Goal: Communication & Community: Share content

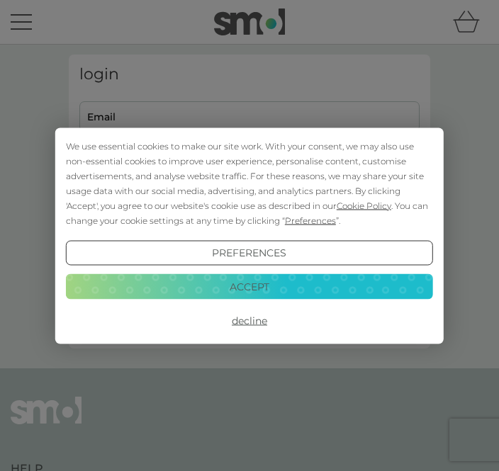
click at [258, 294] on button "Accept" at bounding box center [249, 287] width 367 height 26
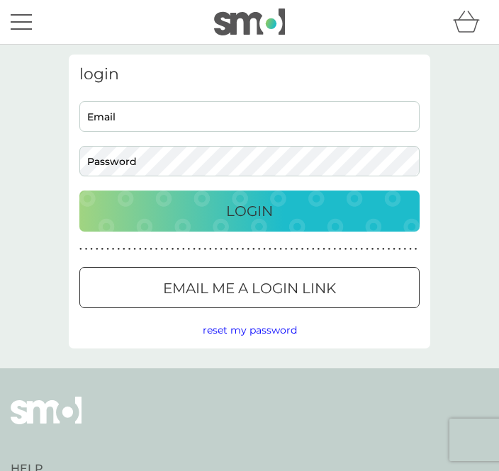
click at [147, 123] on input "Email" at bounding box center [249, 116] width 340 height 30
type input "wendymartin2014@icloud.com"
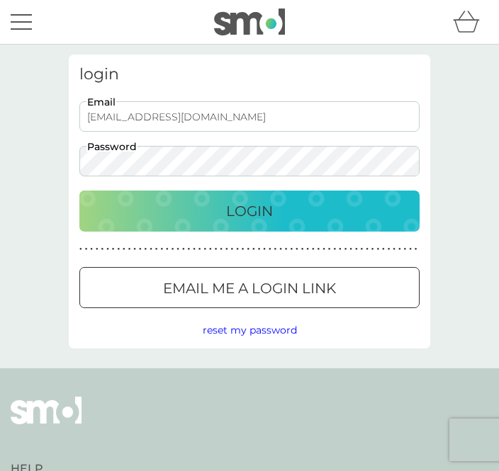
click at [250, 211] on button "Login" at bounding box center [249, 211] width 340 height 41
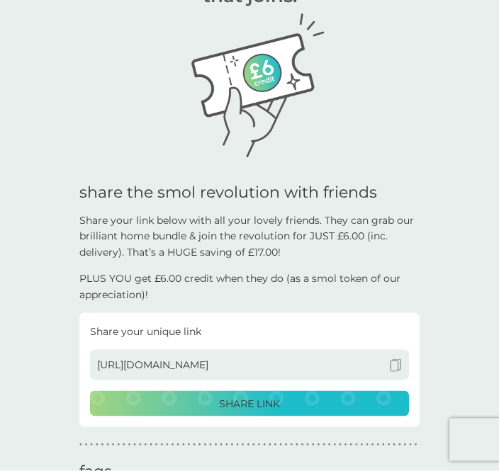
scroll to position [118, 0]
click at [255, 405] on p "SHARE LINK" at bounding box center [249, 404] width 61 height 16
click at [254, 404] on p "SHARE LINK" at bounding box center [249, 404] width 61 height 16
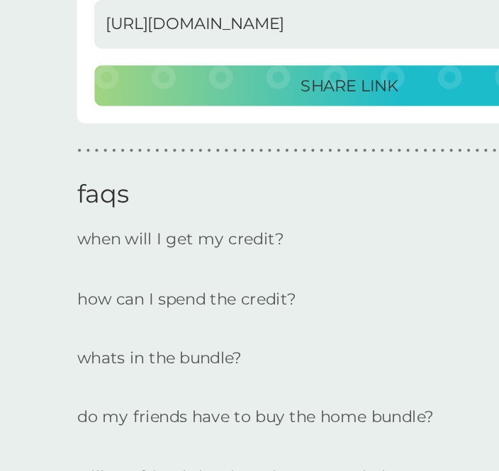
scroll to position [320, 0]
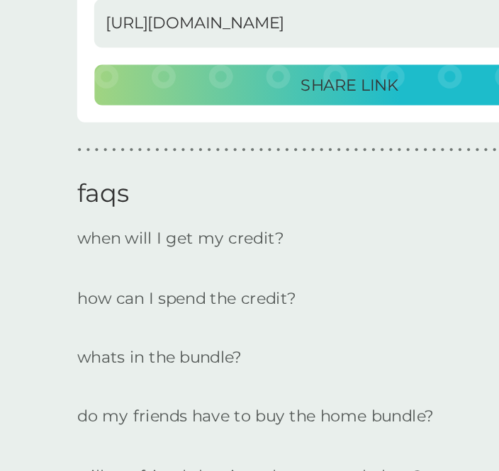
click at [134, 393] on p "do my friends have to buy the home bundle?" at bounding box center [190, 408] width 223 height 30
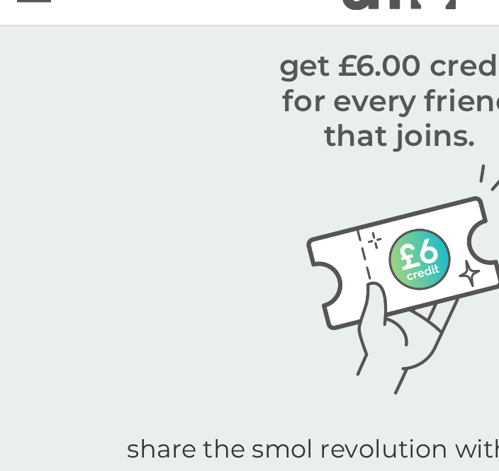
scroll to position [0, 0]
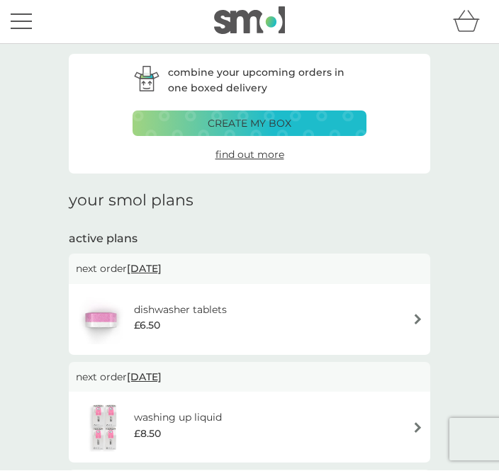
scroll to position [9, 0]
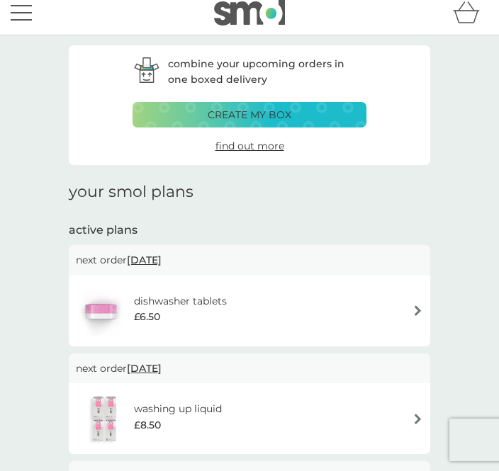
click at [28, 16] on button "menu" at bounding box center [21, 12] width 21 height 27
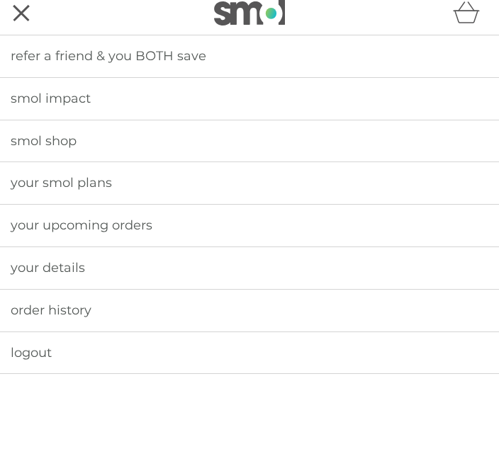
scroll to position [0, 0]
click at [125, 55] on span "refer a friend & you BOTH save" at bounding box center [109, 56] width 196 height 16
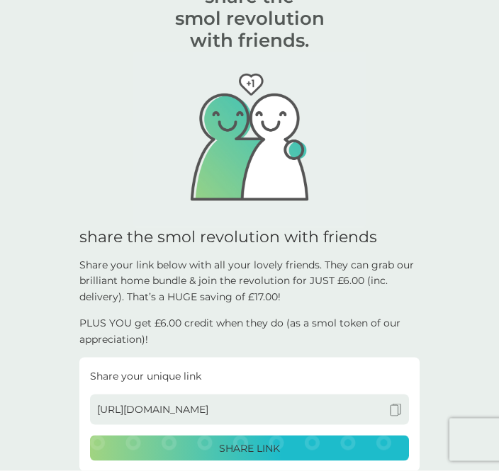
scroll to position [73, 0]
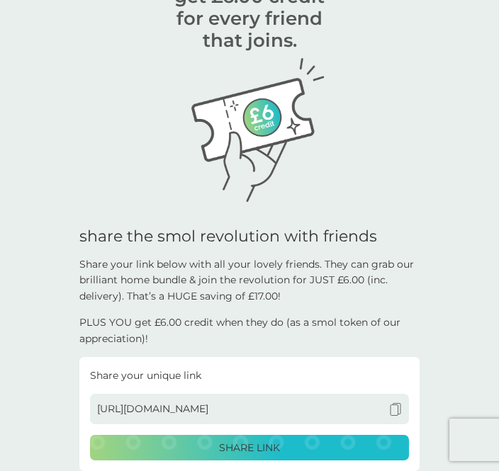
click at [241, 452] on p "SHARE LINK" at bounding box center [249, 448] width 61 height 16
